Goal: Information Seeking & Learning: Check status

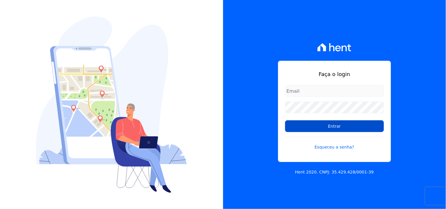
type input "mondeo@mondeoconstrutora.com.br"
click at [343, 125] on input "Entrar" at bounding box center [334, 127] width 99 height 12
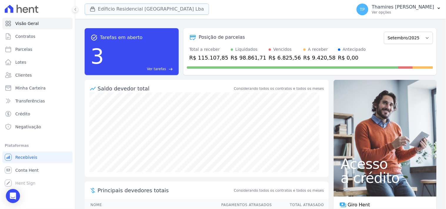
click at [105, 10] on button "Edíficio Residencial [GEOGRAPHIC_DATA] Lba" at bounding box center [147, 9] width 124 height 11
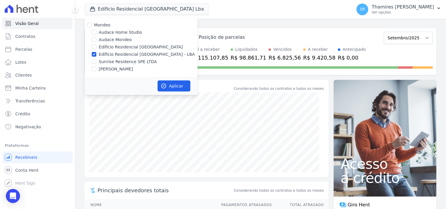
drag, startPoint x: 112, startPoint y: 61, endPoint x: 115, endPoint y: 60, distance: 3.0
click at [114, 61] on label "Sunrise Residence SPE LTDA" at bounding box center [128, 62] width 58 height 6
click at [130, 57] on label "Edíficio Residencial [GEOGRAPHIC_DATA] - LBA" at bounding box center [147, 54] width 96 height 6
click at [97, 57] on input "Edíficio Residencial [GEOGRAPHIC_DATA] - LBA" at bounding box center [94, 54] width 5 height 5
checkbox input "false"
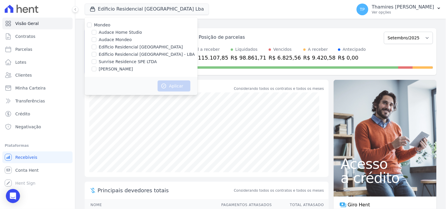
click at [128, 60] on label "Sunrise Residence SPE LTDA" at bounding box center [128, 62] width 58 height 6
click at [97, 60] on input "Sunrise Residence SPE LTDA" at bounding box center [94, 61] width 5 height 5
checkbox input "true"
click at [163, 81] on button "Aplicar" at bounding box center [174, 86] width 33 height 11
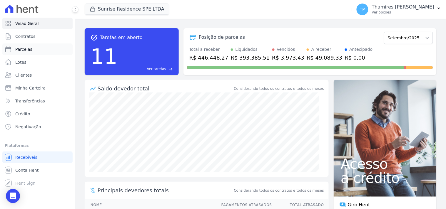
click at [27, 51] on span "Parcelas" at bounding box center [23, 49] width 17 height 6
select select
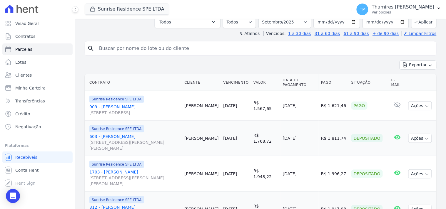
scroll to position [131, 0]
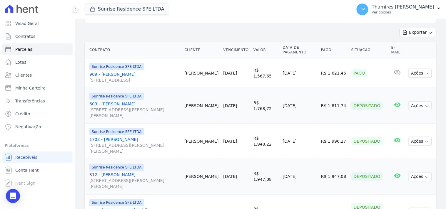
click at [110, 71] on link "909 - [PERSON_NAME] [STREET_ADDRESS]" at bounding box center [134, 77] width 90 height 12
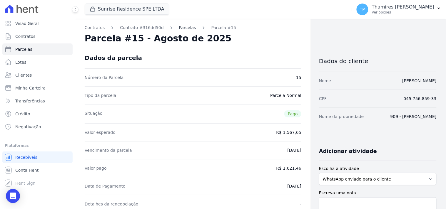
click at [179, 26] on link "Parcelas" at bounding box center [187, 28] width 17 height 6
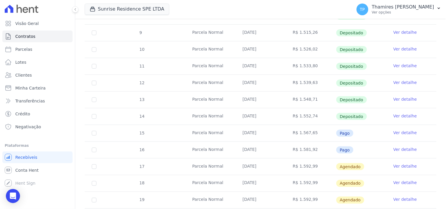
scroll to position [131, 0]
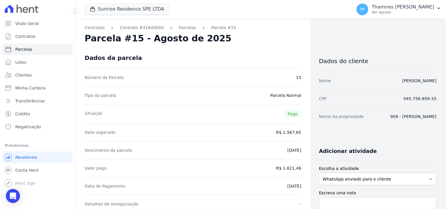
select select
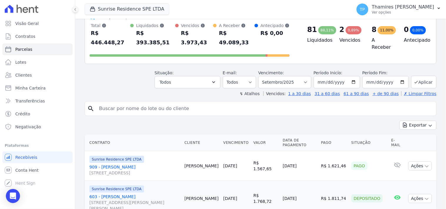
scroll to position [33, 0]
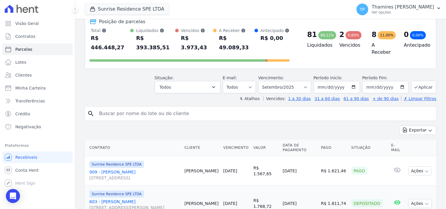
click at [122, 169] on link "909 - [PERSON_NAME] [STREET_ADDRESS]" at bounding box center [134, 175] width 90 height 12
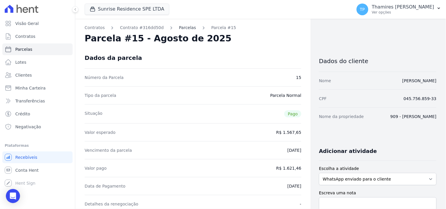
click at [180, 26] on link "Parcelas" at bounding box center [187, 28] width 17 height 6
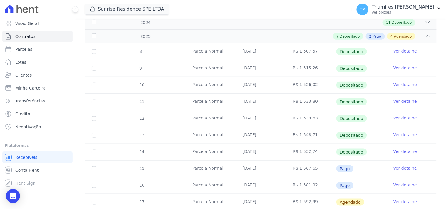
scroll to position [98, 0]
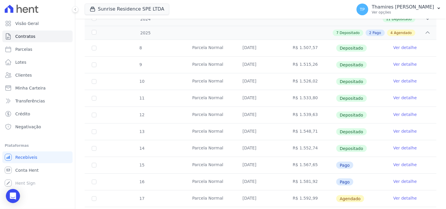
click at [407, 182] on link "Ver detalhe" at bounding box center [406, 182] width 24 height 6
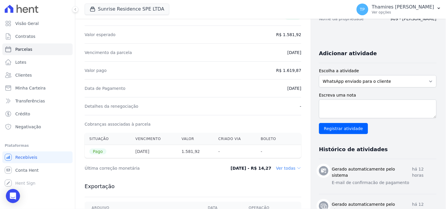
scroll to position [65, 0]
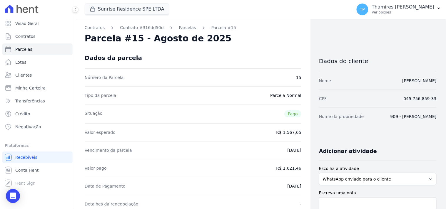
select select
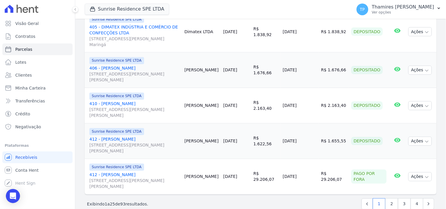
scroll to position [828, 0]
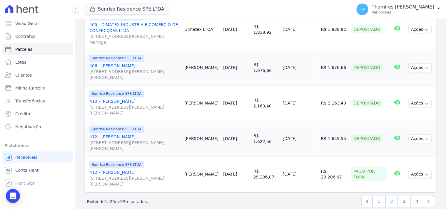
click at [390, 197] on link "2" at bounding box center [392, 202] width 13 height 11
select select
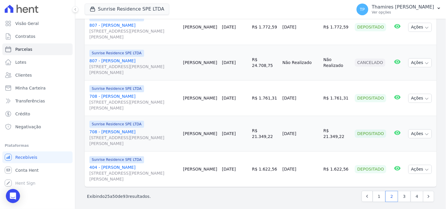
scroll to position [886, 0]
click at [401, 193] on link "3" at bounding box center [404, 196] width 13 height 11
select select
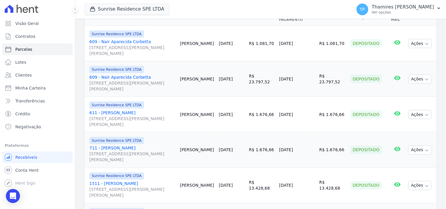
scroll to position [131, 0]
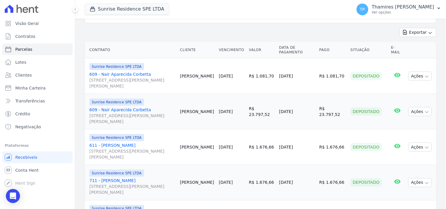
click at [289, 140] on td "[DATE]" at bounding box center [297, 148] width 40 height 36
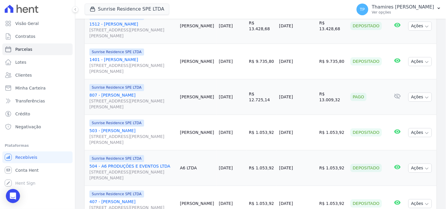
scroll to position [360, 0]
drag, startPoint x: 295, startPoint y: 89, endPoint x: 313, endPoint y: 89, distance: 18.5
click at [313, 89] on td "[DATE]" at bounding box center [297, 97] width 40 height 36
click at [128, 92] on link "807 - [PERSON_NAME] [STREET_ADDRESS][PERSON_NAME] Maringá" at bounding box center [132, 101] width 86 height 18
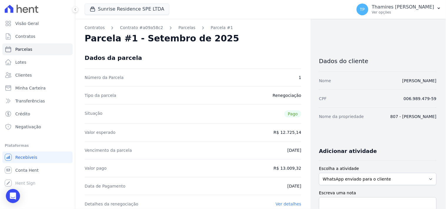
select select
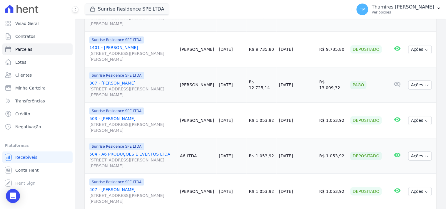
scroll to position [360, 0]
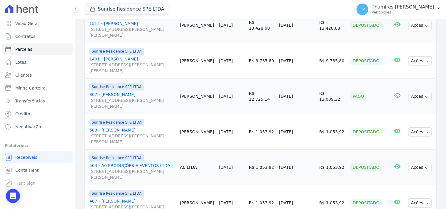
click at [278, 90] on tr "Sunrise Residence SPE LTDA 807 - [PERSON_NAME] [STREET_ADDRESS][PERSON_NAME][PE…" at bounding box center [261, 97] width 352 height 36
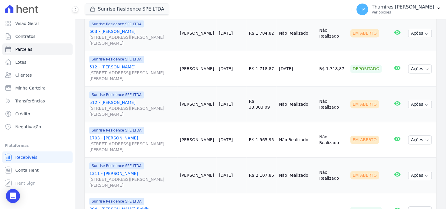
scroll to position [886, 0]
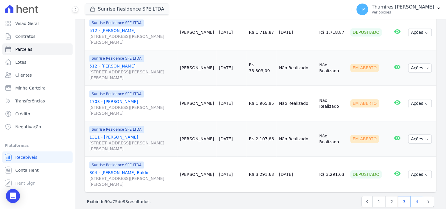
drag, startPoint x: 413, startPoint y: 192, endPoint x: 410, endPoint y: 191, distance: 3.6
click at [413, 197] on link "4" at bounding box center [417, 202] width 13 height 11
select select
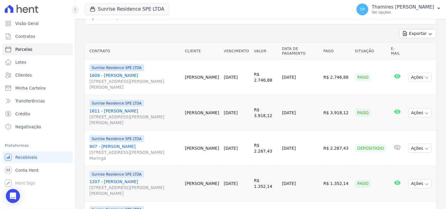
scroll to position [131, 0]
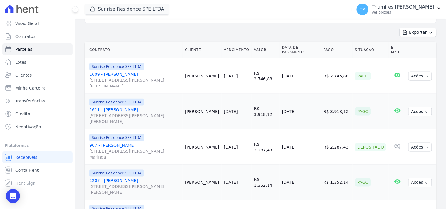
drag, startPoint x: 286, startPoint y: 64, endPoint x: 316, endPoint y: 65, distance: 30.0
click at [316, 65] on td "[DATE]" at bounding box center [300, 77] width 41 height 36
drag, startPoint x: 288, startPoint y: 105, endPoint x: 322, endPoint y: 102, distance: 34.3
click at [322, 102] on tr "Sunrise Residence SPE LTDA 1611 - [PERSON_NAME] [STREET_ADDRESS][PERSON_NAME] M…" at bounding box center [261, 112] width 352 height 36
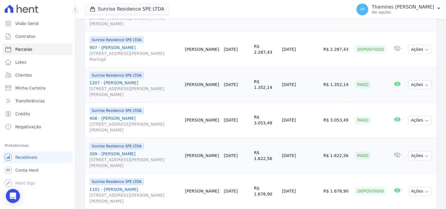
scroll to position [261, 0]
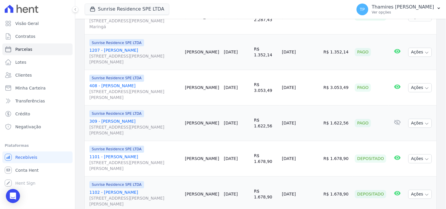
drag, startPoint x: 278, startPoint y: 44, endPoint x: 312, endPoint y: 40, distance: 33.7
click at [312, 40] on tr "Sunrise Residence SPE LTDA 1207 - [PERSON_NAME] [STREET_ADDRESS][PERSON_NAME][P…" at bounding box center [261, 53] width 352 height 36
drag, startPoint x: 302, startPoint y: 77, endPoint x: 310, endPoint y: 77, distance: 7.4
click at [310, 77] on tr "Sunrise Residence SPE LTDA 408 - Ricardo Silva Cesar [STREET_ADDRESS][PERSON_NA…" at bounding box center [261, 88] width 352 height 36
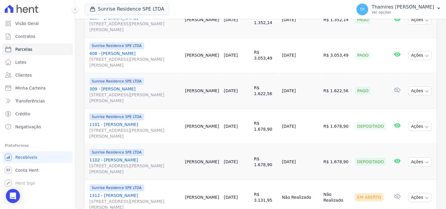
scroll to position [294, 0]
drag, startPoint x: 286, startPoint y: 84, endPoint x: 314, endPoint y: 84, distance: 28.5
click at [314, 84] on td "[DATE]" at bounding box center [300, 91] width 41 height 36
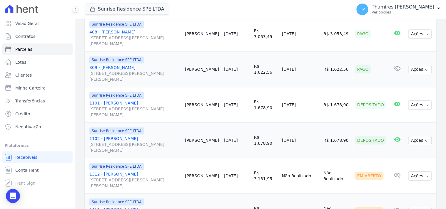
scroll to position [327, 0]
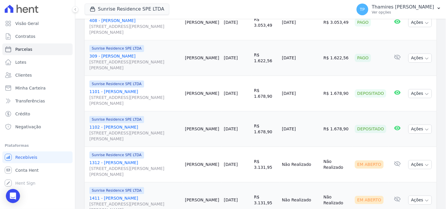
drag, startPoint x: 285, startPoint y: 84, endPoint x: 308, endPoint y: 82, distance: 22.7
click at [308, 82] on td "[DATE]" at bounding box center [300, 94] width 41 height 36
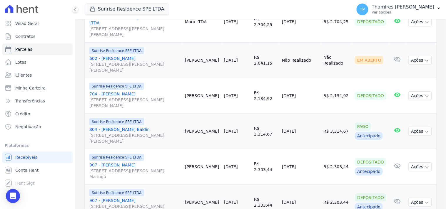
scroll to position [637, 0]
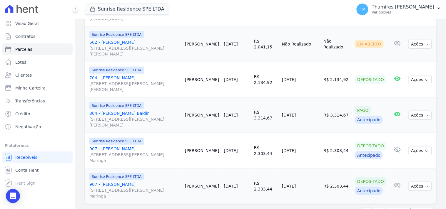
drag, startPoint x: 286, startPoint y: 98, endPoint x: 319, endPoint y: 94, distance: 32.5
click at [319, 98] on td "[DATE]" at bounding box center [300, 116] width 41 height 36
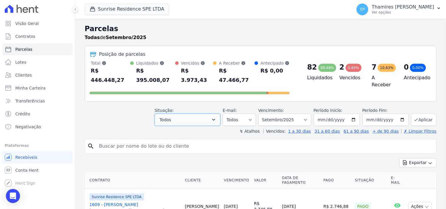
click at [177, 114] on button "Todos" at bounding box center [188, 120] width 66 height 12
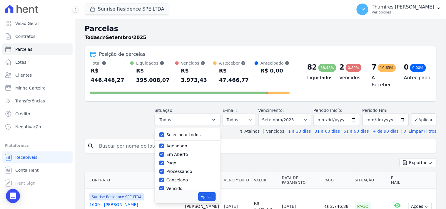
click at [180, 133] on label "Selecionar todos" at bounding box center [184, 135] width 34 height 5
click at [164, 133] on input "Selecionar todos" at bounding box center [161, 135] width 5 height 5
checkbox input "false"
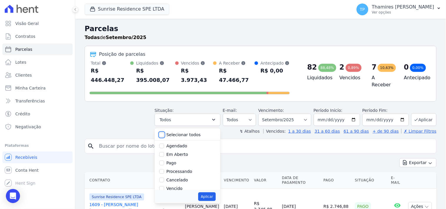
checkbox input "false"
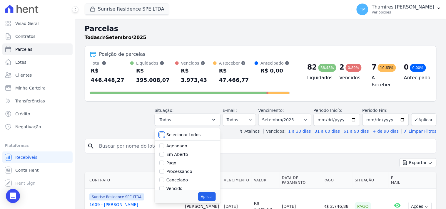
checkbox input "false"
click at [174, 161] on label "Pago" at bounding box center [172, 163] width 10 height 5
click at [164, 161] on input "Pago" at bounding box center [161, 163] width 5 height 5
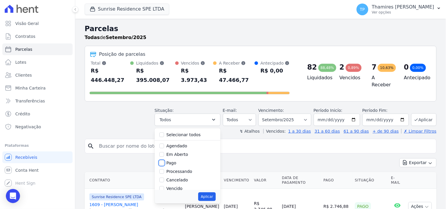
checkbox input "true"
click at [180, 156] on label "Transferindo" at bounding box center [180, 158] width 26 height 5
click at [164, 156] on input "Transferindo" at bounding box center [161, 158] width 5 height 5
checkbox input "true"
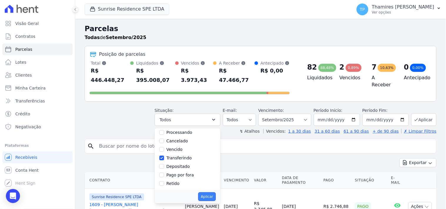
click at [216, 193] on button "Aplicar" at bounding box center [206, 197] width 17 height 9
select select "paid"
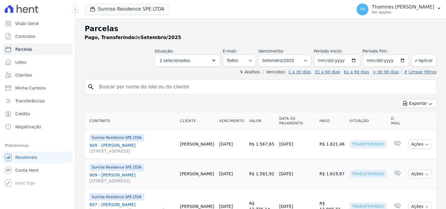
select select
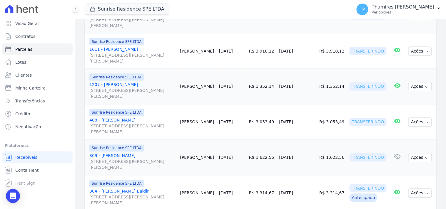
scroll to position [247, 0]
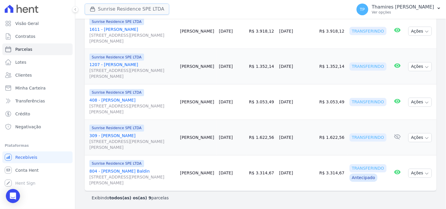
click at [130, 7] on button "Sunrise Residence SPE LTDA" at bounding box center [127, 9] width 85 height 11
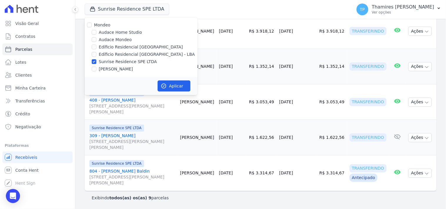
click at [121, 68] on label "Terreno de Goioerê" at bounding box center [116, 69] width 34 height 6
click at [97, 68] on input "[PERSON_NAME]" at bounding box center [94, 69] width 5 height 5
checkbox input "true"
click at [131, 60] on label "Sunrise Residence SPE LTDA" at bounding box center [128, 62] width 58 height 6
click at [97, 60] on input "Sunrise Residence SPE LTDA" at bounding box center [94, 61] width 5 height 5
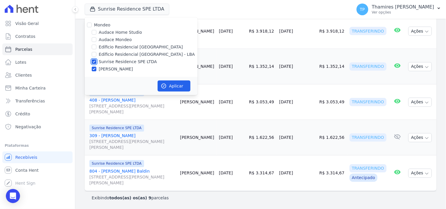
checkbox input "false"
click at [166, 83] on icon "button" at bounding box center [164, 86] width 6 height 6
select select
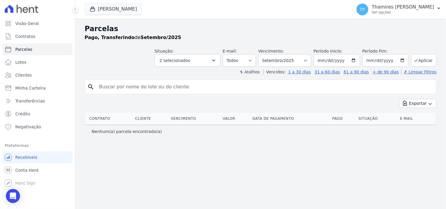
click at [29, 43] on ul "Visão Geral Contratos Parcelas Lotes Clientes Minha Carteira Transferências Cré…" at bounding box center [37, 75] width 70 height 115
click at [30, 47] on span "Parcelas" at bounding box center [23, 49] width 17 height 6
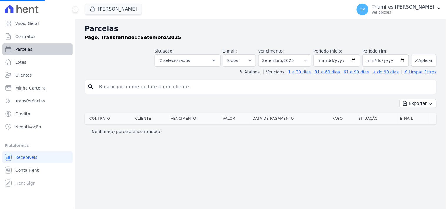
select select
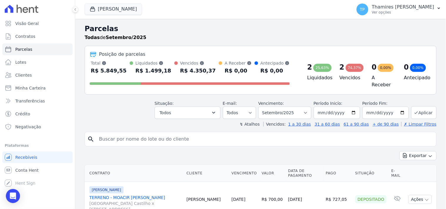
scroll to position [131, 0]
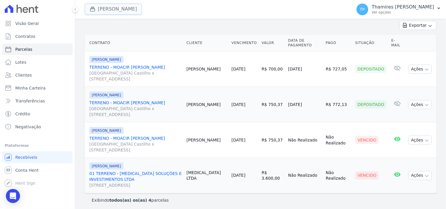
click at [135, 13] on button "Terreno De Goioerê" at bounding box center [113, 9] width 57 height 11
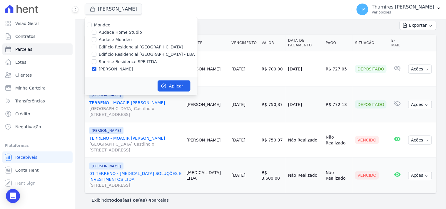
click at [118, 38] on label "Audace Mondeo" at bounding box center [115, 40] width 33 height 6
click at [97, 38] on input "Audace Mondeo" at bounding box center [94, 39] width 5 height 5
checkbox input "true"
drag, startPoint x: 111, startPoint y: 67, endPoint x: 129, endPoint y: 74, distance: 19.4
click at [112, 67] on label "[PERSON_NAME]" at bounding box center [116, 69] width 34 height 6
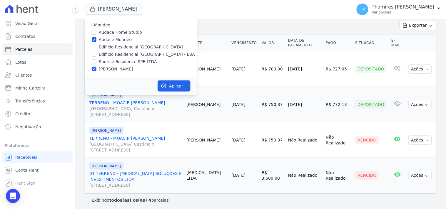
click at [97, 67] on input "[PERSON_NAME]" at bounding box center [94, 69] width 5 height 5
checkbox input "false"
click at [174, 82] on button "Aplicar" at bounding box center [174, 86] width 33 height 11
select select
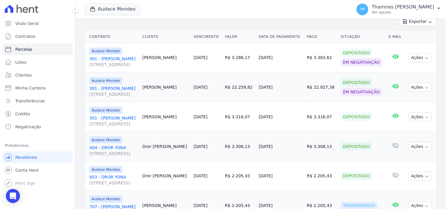
scroll to position [162, 0]
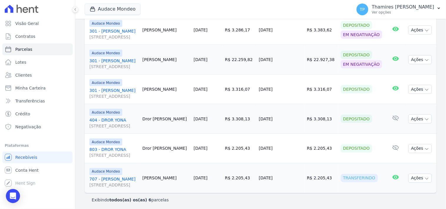
drag, startPoint x: 265, startPoint y: 175, endPoint x: 302, endPoint y: 169, distance: 37.2
click at [302, 169] on tr "Audace Mondeo 707 - GUSTAVO RIBCZUK Rua Guaritá, 250, Apto 707, Vila Bosque Gus…" at bounding box center [261, 179] width 352 height 30
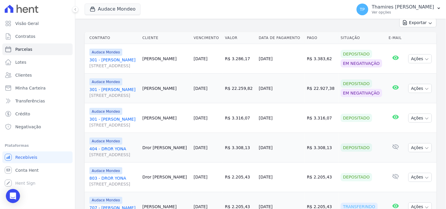
scroll to position [31, 0]
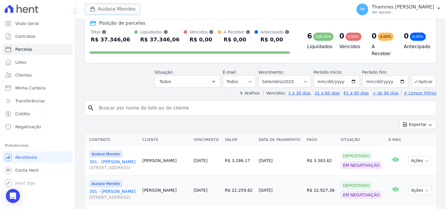
click at [125, 13] on button "Audace Mondeo" at bounding box center [113, 9] width 56 height 11
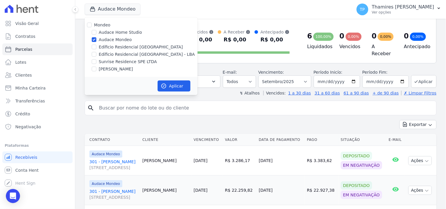
click at [129, 59] on label "Sunrise Residence SPE LTDA" at bounding box center [128, 62] width 58 height 6
click at [97, 59] on input "Sunrise Residence SPE LTDA" at bounding box center [94, 61] width 5 height 5
checkbox input "true"
click at [124, 59] on div "Mondeo Audace Home Studio Audace Mondeo Edíficio Residencial Grevílea Park Edíf…" at bounding box center [141, 47] width 113 height 60
click at [127, 55] on label "Edíficio Residencial [GEOGRAPHIC_DATA] - LBA" at bounding box center [147, 54] width 96 height 6
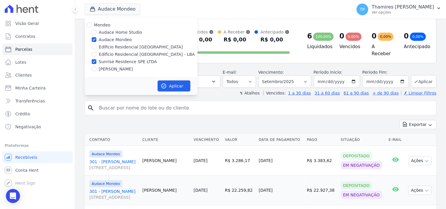
click at [97, 55] on input "Edíficio Residencial [GEOGRAPHIC_DATA] - LBA" at bounding box center [94, 54] width 5 height 5
checkbox input "true"
click at [124, 40] on label "Audace Mondeo" at bounding box center [115, 40] width 33 height 6
click at [97, 40] on input "Audace Mondeo" at bounding box center [94, 39] width 5 height 5
checkbox input "false"
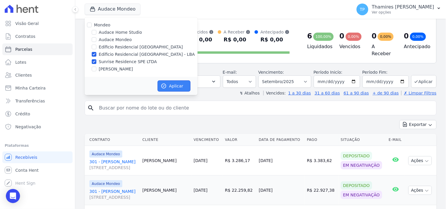
click at [181, 90] on button "Aplicar" at bounding box center [174, 86] width 33 height 11
select select
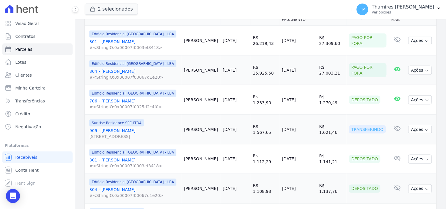
scroll to position [196, 0]
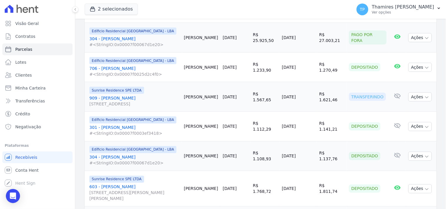
drag, startPoint x: 280, startPoint y: 90, endPoint x: 309, endPoint y: 90, distance: 28.8
click at [309, 90] on tr "Sunrise Residence SPE LTDA 909 - Rodrigo Esteves Pepelascov Avenida São Paulo ,…" at bounding box center [261, 97] width 352 height 30
click at [120, 11] on button "2 selecionados" at bounding box center [111, 9] width 53 height 11
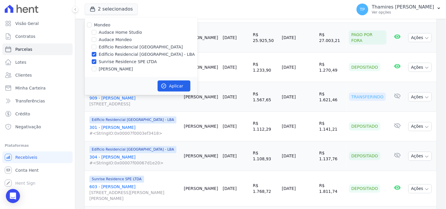
click at [116, 62] on label "Sunrise Residence SPE LTDA" at bounding box center [128, 62] width 58 height 6
click at [97, 62] on input "Sunrise Residence SPE LTDA" at bounding box center [94, 61] width 5 height 5
checkbox input "false"
click at [179, 88] on button "Aplicar" at bounding box center [174, 86] width 33 height 11
select select
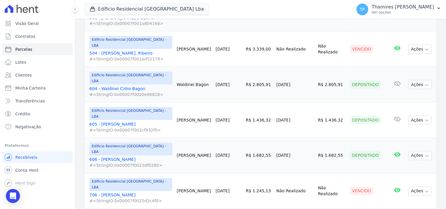
scroll to position [735, 0]
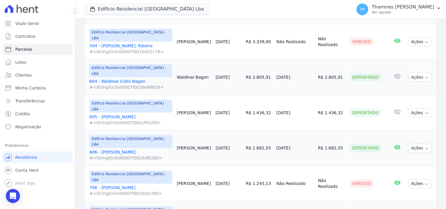
select select
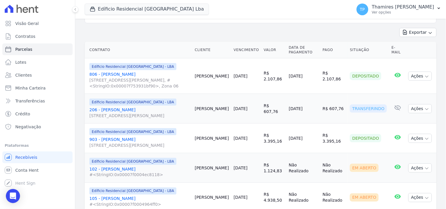
scroll to position [163, 0]
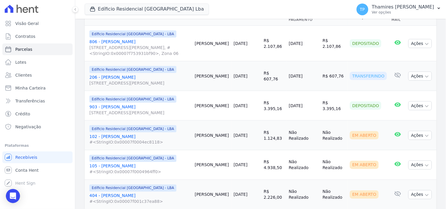
drag, startPoint x: 285, startPoint y: 67, endPoint x: 316, endPoint y: 67, distance: 31.2
click at [316, 67] on td "[DATE]" at bounding box center [304, 76] width 34 height 30
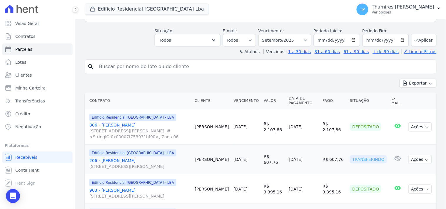
scroll to position [0, 0]
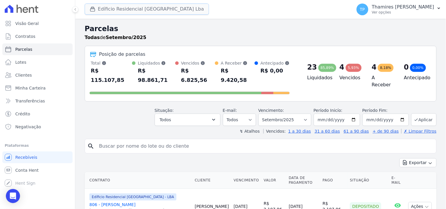
click at [137, 14] on button "Edíficio Residencial [GEOGRAPHIC_DATA] Lba" at bounding box center [147, 9] width 124 height 11
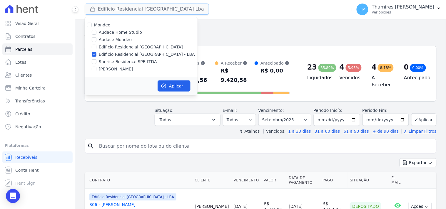
click at [137, 13] on button "Edíficio Residencial [GEOGRAPHIC_DATA] Lba" at bounding box center [147, 9] width 124 height 11
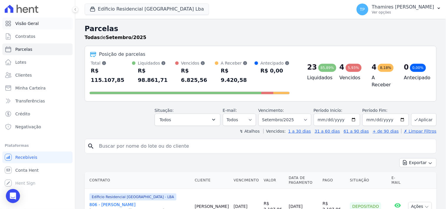
click at [31, 25] on span "Visão Geral" at bounding box center [27, 24] width 24 height 6
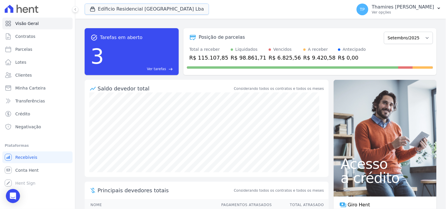
click at [139, 11] on button "Edíficio Residencial [GEOGRAPHIC_DATA] Lba" at bounding box center [147, 9] width 124 height 11
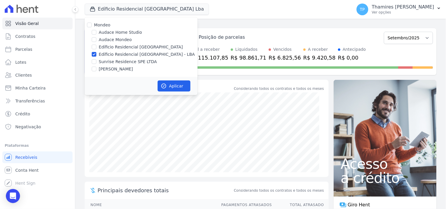
click at [129, 63] on label "Sunrise Residence SPE LTDA" at bounding box center [128, 62] width 58 height 6
click at [97, 63] on input "Sunrise Residence SPE LTDA" at bounding box center [94, 61] width 5 height 5
checkbox input "true"
click at [137, 52] on label "Edíficio Residencial [GEOGRAPHIC_DATA] - LBA" at bounding box center [147, 54] width 96 height 6
click at [97, 52] on input "Edíficio Residencial [GEOGRAPHIC_DATA] - LBA" at bounding box center [94, 54] width 5 height 5
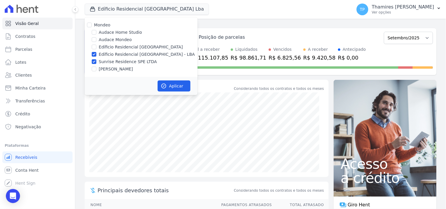
checkbox input "false"
click at [174, 92] on button "Aplicar" at bounding box center [174, 86] width 33 height 11
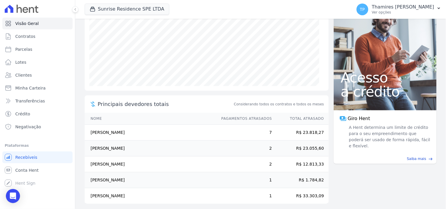
scroll to position [91, 0]
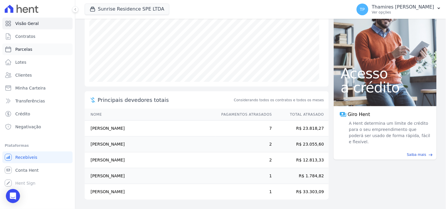
click at [52, 50] on link "Parcelas" at bounding box center [37, 50] width 70 height 12
select select
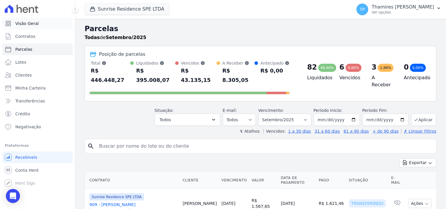
click at [15, 24] on span "Visão Geral" at bounding box center [27, 24] width 24 height 6
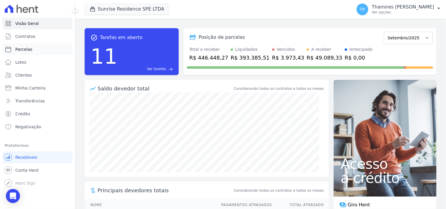
click at [40, 54] on link "Parcelas" at bounding box center [37, 50] width 70 height 12
select select
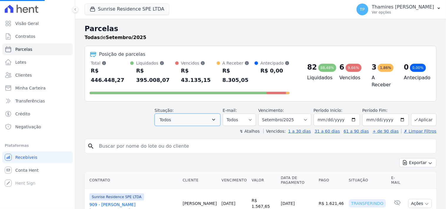
click at [195, 114] on button "Todos" at bounding box center [188, 120] width 66 height 12
select select
click at [187, 124] on header "Parcelas Todas de Setembro/2025 Posição de parcelas Total Soma das parcelas pag…" at bounding box center [261, 79] width 352 height 111
click at [192, 114] on button "Todos" at bounding box center [188, 120] width 66 height 12
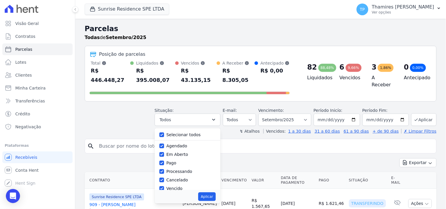
click at [182, 133] on label "Selecionar todos" at bounding box center [184, 135] width 34 height 5
click at [164, 133] on input "Selecionar todos" at bounding box center [161, 135] width 5 height 5
checkbox input "false"
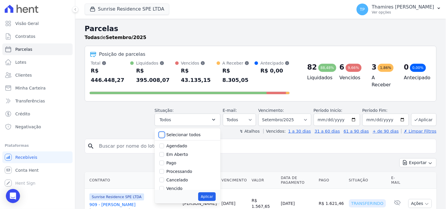
checkbox input "false"
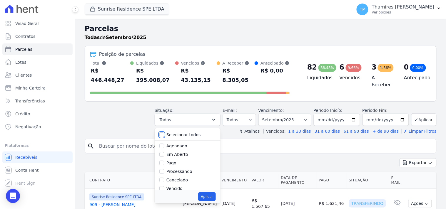
checkbox input "false"
click at [174, 187] on label "Vencido" at bounding box center [175, 189] width 16 height 5
click at [164, 187] on input "Vencido" at bounding box center [161, 189] width 5 height 5
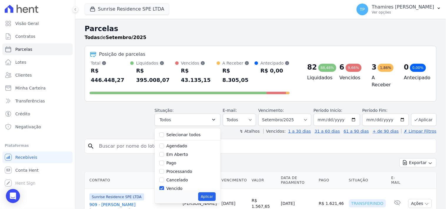
click at [181, 187] on label "Vencido" at bounding box center [175, 189] width 16 height 5
click at [164, 187] on input "Vencido" at bounding box center [161, 189] width 5 height 5
click at [176, 153] on label "Vencido" at bounding box center [175, 155] width 16 height 5
click at [164, 153] on input "Vencido" at bounding box center [161, 155] width 5 height 5
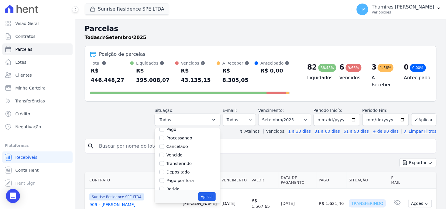
checkbox input "true"
click at [216, 193] on button "Aplicar" at bounding box center [206, 197] width 17 height 9
select select "overdue"
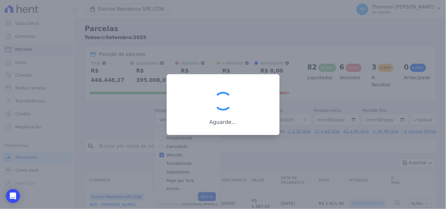
scroll to position [11, 0]
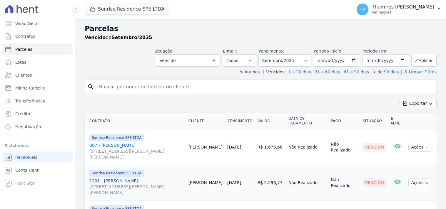
select select
click at [277, 63] on select "Filtrar por período ──────── Todos os meses Fevereiro/2024 Março/2024 Abril/202…" at bounding box center [285, 60] width 53 height 12
select select "all"
click at [262, 54] on select "Filtrar por período ──────── Todos os meses Fevereiro/2024 Março/2024 Abril/202…" at bounding box center [285, 60] width 53 height 12
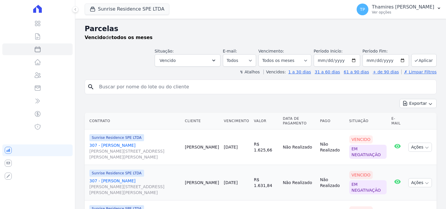
select select
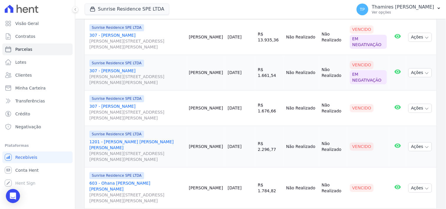
scroll to position [208, 0]
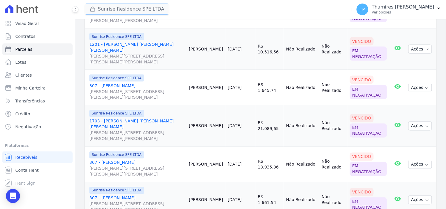
click at [136, 13] on button "Sunrise Residence SPE LTDA" at bounding box center [127, 9] width 85 height 11
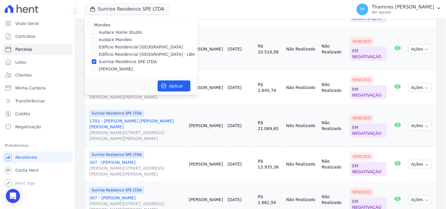
click at [103, 55] on label "Edíficio Residencial [GEOGRAPHIC_DATA] - LBA" at bounding box center [147, 54] width 96 height 6
click at [97, 55] on input "Edíficio Residencial [GEOGRAPHIC_DATA] - LBA" at bounding box center [94, 54] width 5 height 5
checkbox input "true"
click at [104, 61] on label "Sunrise Residence SPE LTDA" at bounding box center [128, 62] width 58 height 6
click at [97, 61] on input "Sunrise Residence SPE LTDA" at bounding box center [94, 61] width 5 height 5
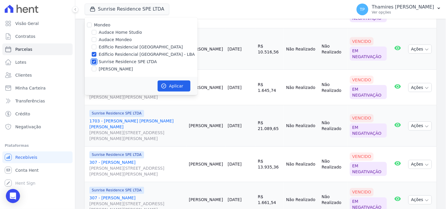
checkbox input "false"
click at [187, 86] on button "Aplicar" at bounding box center [174, 86] width 33 height 11
select select
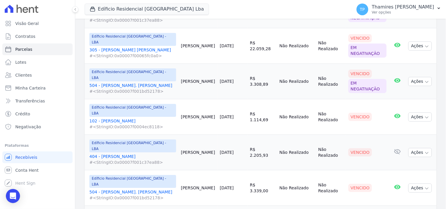
scroll to position [469, 0]
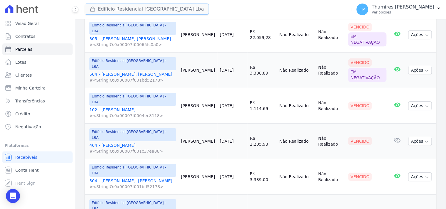
click at [144, 14] on button "Edíficio Residencial [GEOGRAPHIC_DATA] Lba" at bounding box center [147, 9] width 124 height 11
